Goal: Find specific page/section

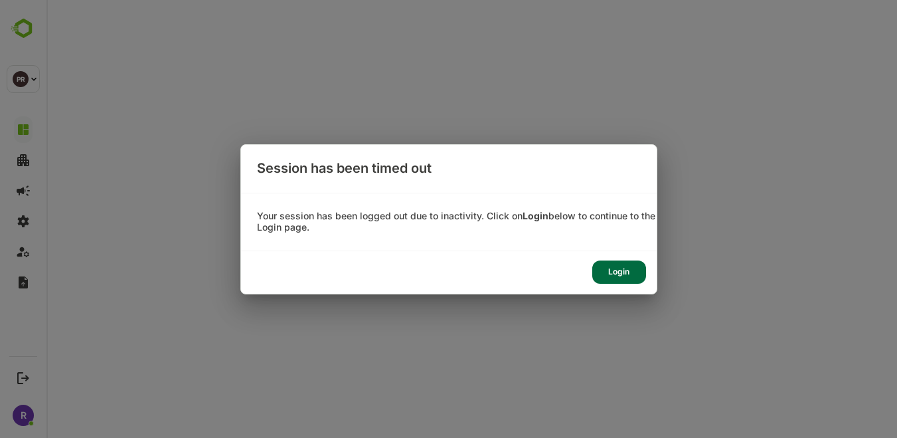
click at [610, 268] on div "Login" at bounding box center [620, 271] width 54 height 23
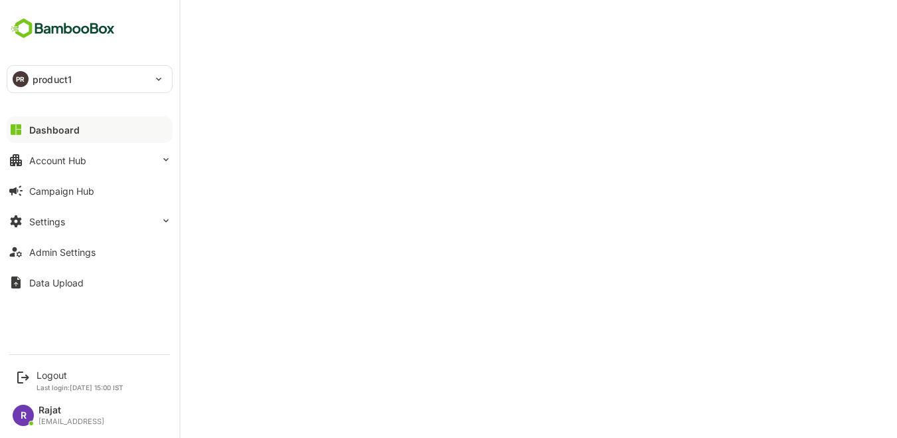
click at [27, 79] on div "PR" at bounding box center [21, 79] width 16 height 16
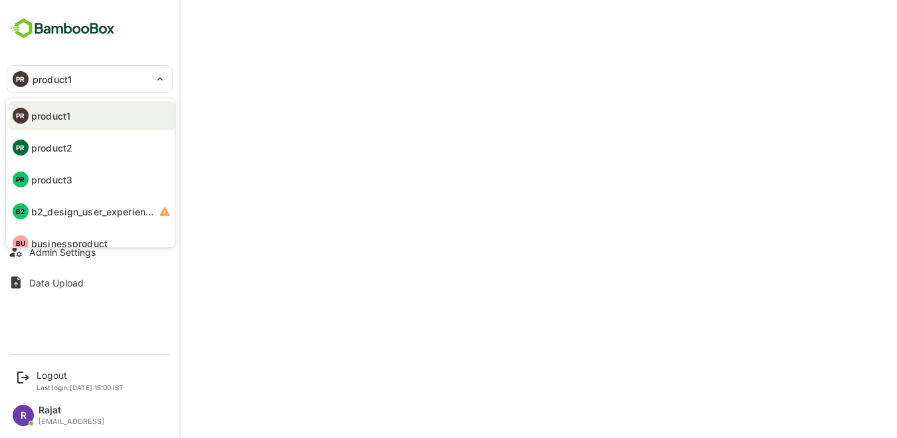
click at [229, 20] on div at bounding box center [448, 219] width 897 height 438
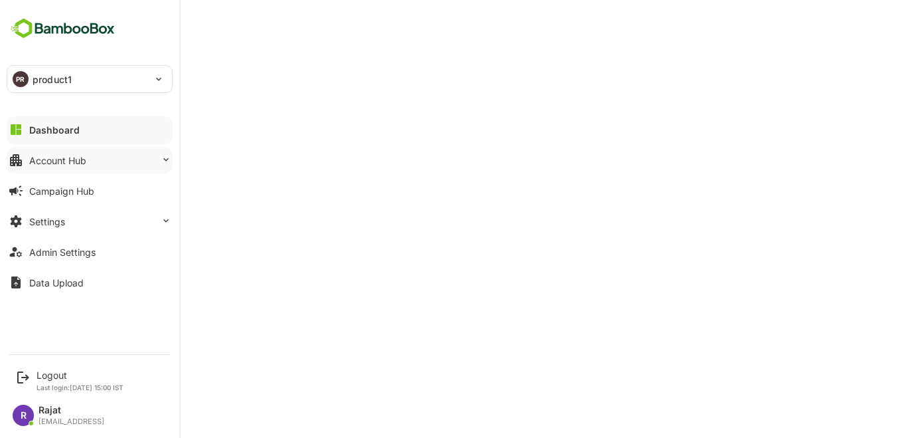
click at [107, 163] on button "Account Hub" at bounding box center [90, 160] width 166 height 27
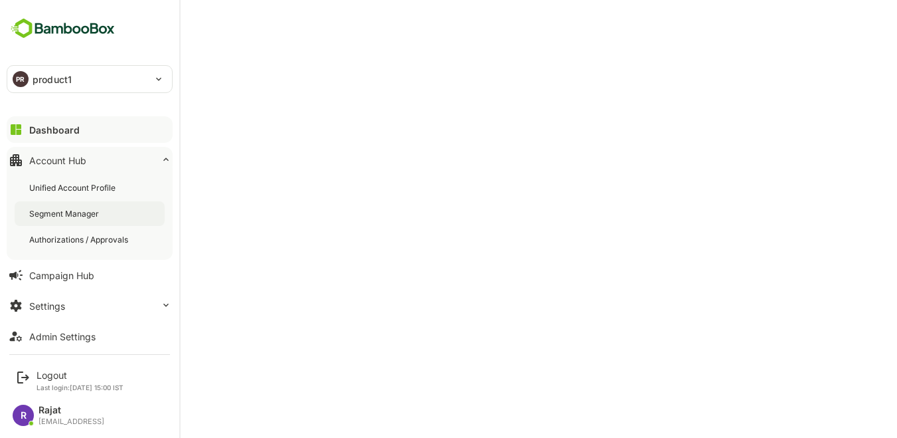
click at [108, 219] on div "Segment Manager" at bounding box center [90, 213] width 150 height 25
